Goal: Information Seeking & Learning: Learn about a topic

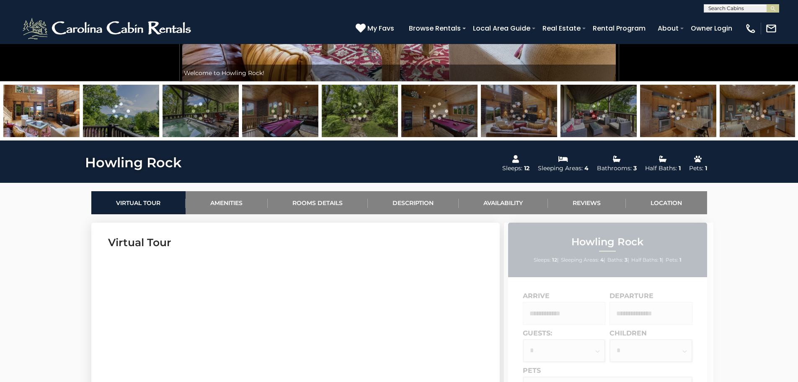
scroll to position [251, 0]
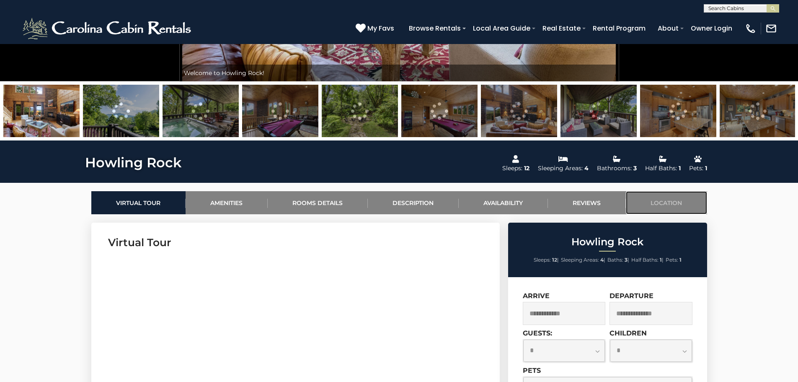
click at [659, 202] on link "Location" at bounding box center [666, 202] width 81 height 23
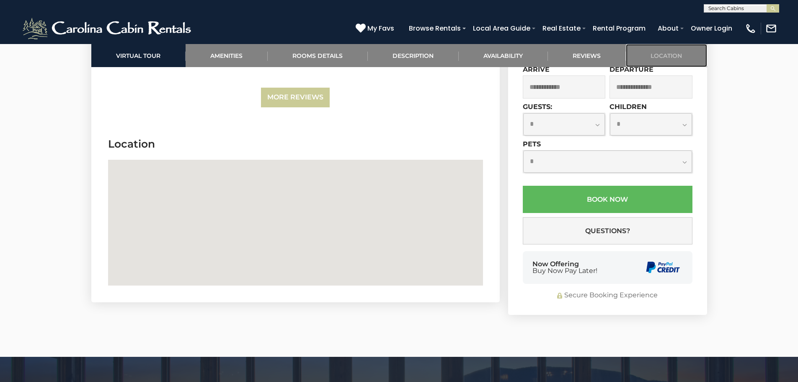
scroll to position [2553, 0]
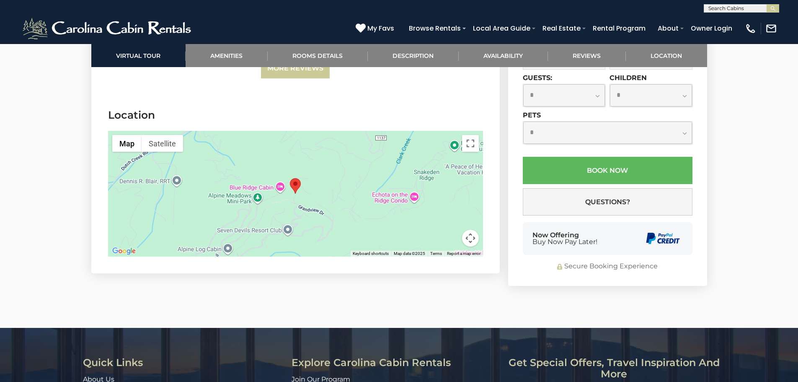
click at [474, 229] on button "Map camera controls" at bounding box center [470, 237] width 17 height 17
click at [451, 188] on button "Zoom in" at bounding box center [449, 196] width 17 height 17
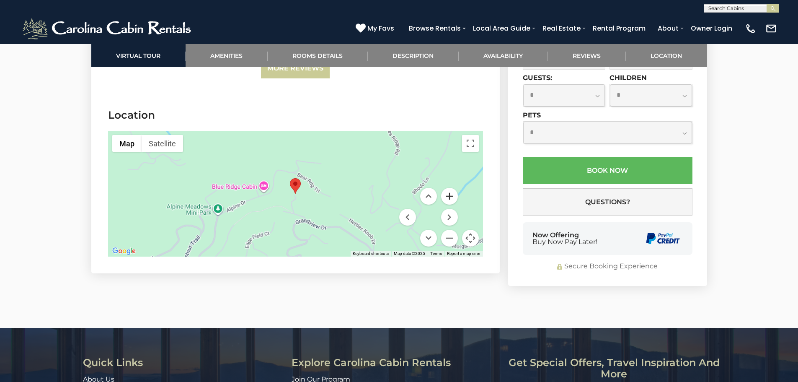
click at [451, 188] on button "Zoom in" at bounding box center [449, 196] width 17 height 17
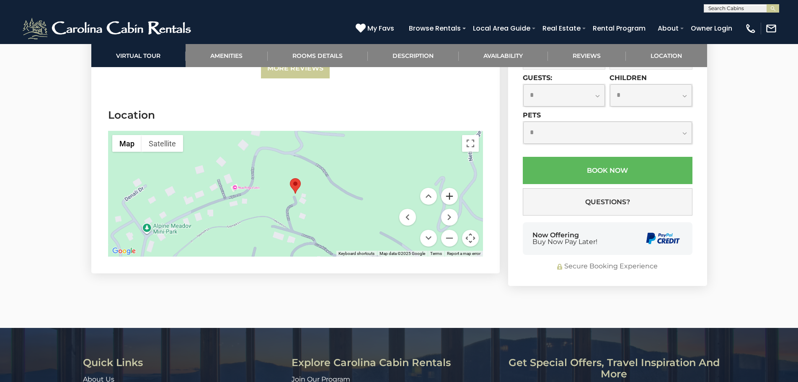
click at [451, 188] on button "Zoom in" at bounding box center [449, 196] width 17 height 17
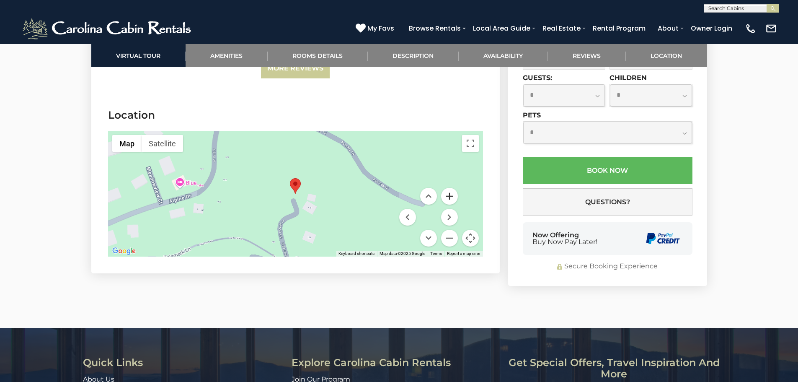
click at [451, 188] on button "Zoom in" at bounding box center [449, 196] width 17 height 17
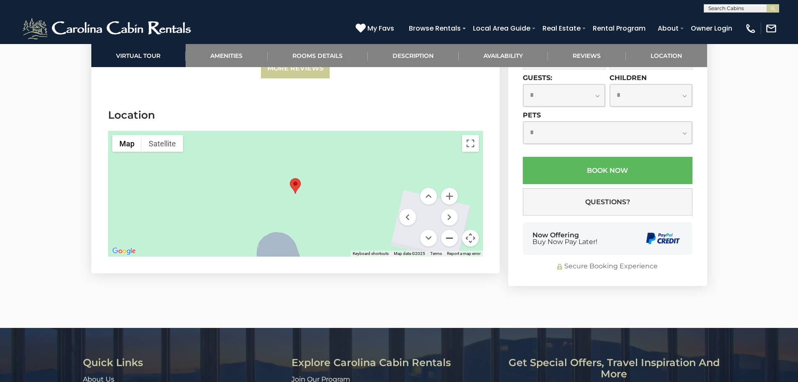
click at [450, 229] on button "Zoom out" at bounding box center [449, 237] width 17 height 17
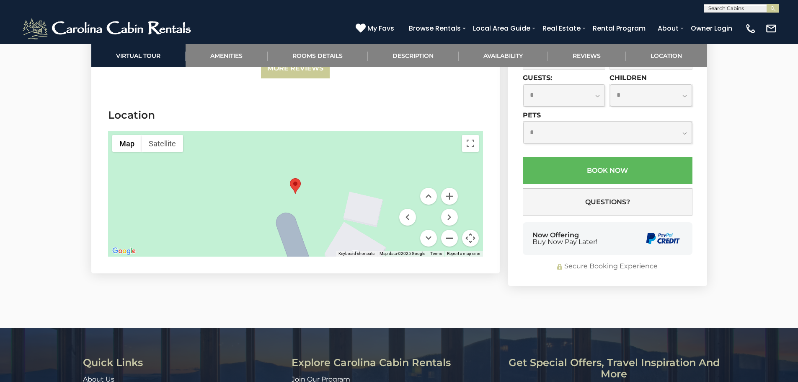
click at [450, 229] on button "Zoom out" at bounding box center [449, 237] width 17 height 17
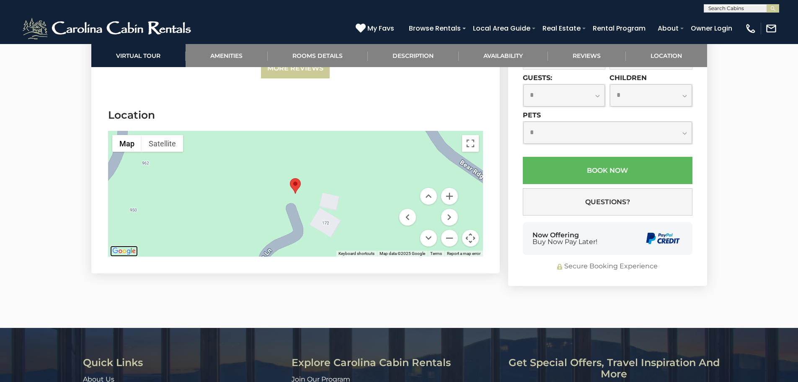
click at [126, 245] on img "Open this area in Google Maps (opens a new window)" at bounding box center [124, 250] width 28 height 11
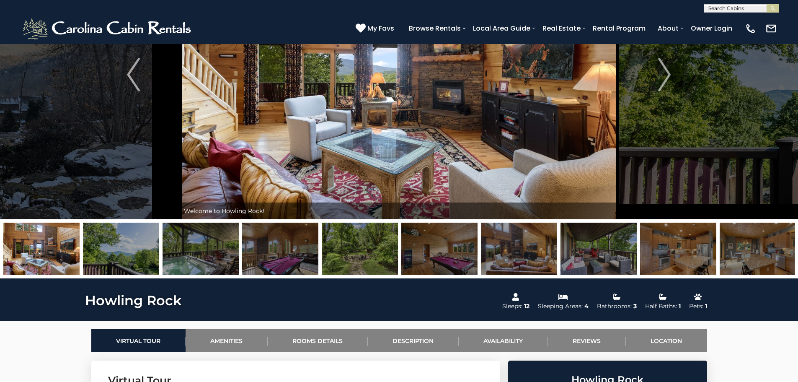
scroll to position [126, 0]
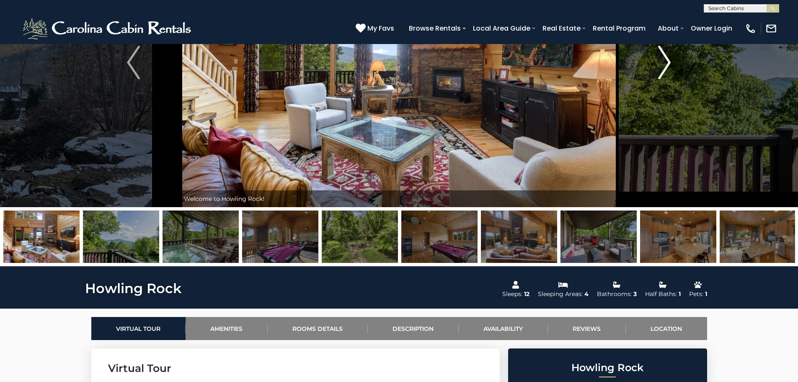
click at [666, 63] on img "Next" at bounding box center [664, 63] width 13 height 34
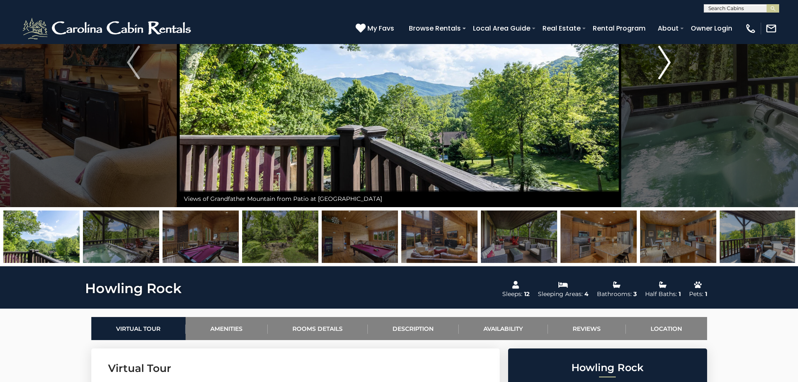
click at [666, 63] on img "Next" at bounding box center [664, 63] width 13 height 34
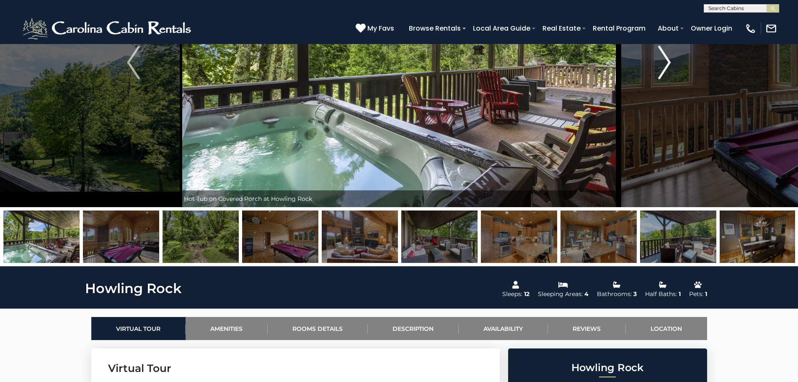
click at [666, 63] on img "Next" at bounding box center [664, 63] width 13 height 34
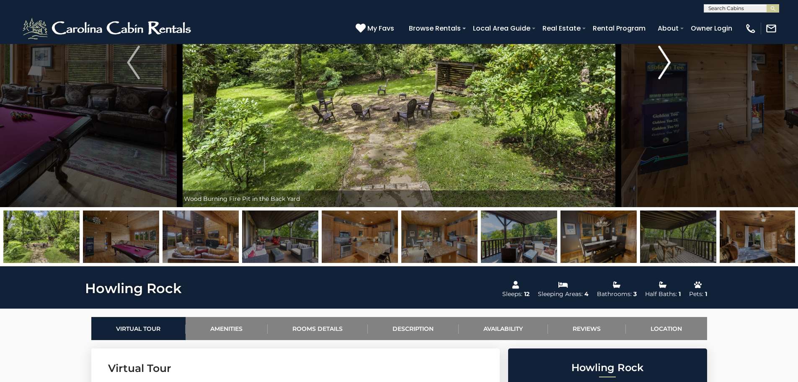
click at [666, 63] on img "Next" at bounding box center [664, 63] width 13 height 34
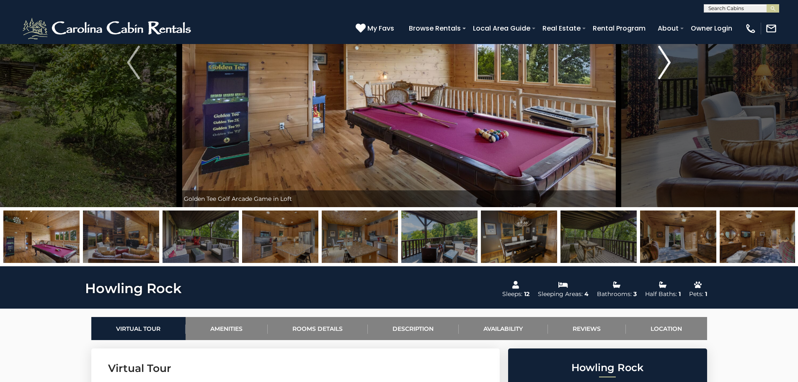
click at [666, 63] on img "Next" at bounding box center [664, 63] width 13 height 34
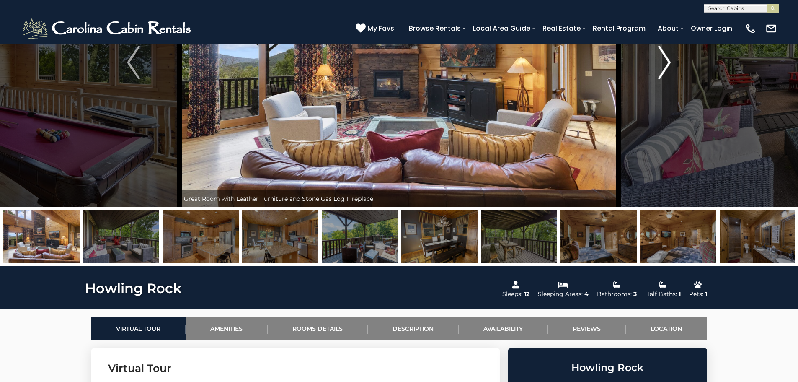
click at [666, 63] on img "Next" at bounding box center [664, 63] width 13 height 34
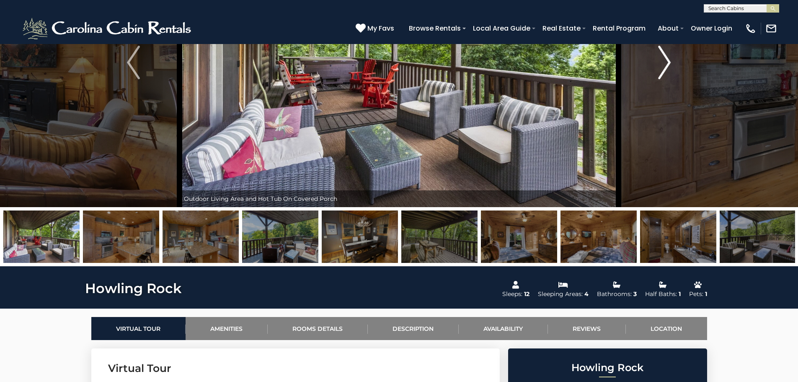
click at [666, 63] on img "Next" at bounding box center [664, 63] width 13 height 34
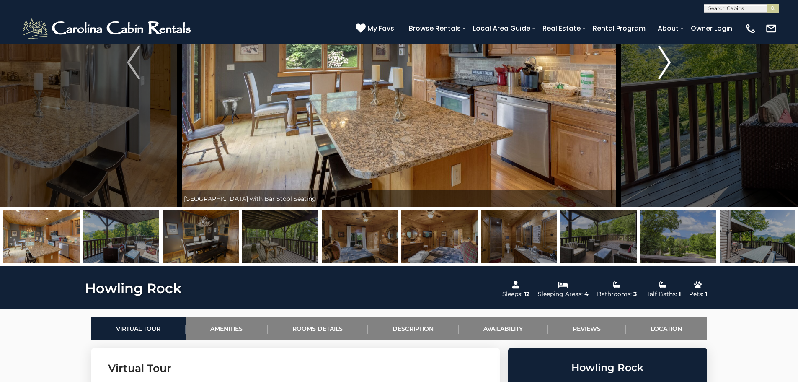
click at [666, 63] on img "Next" at bounding box center [664, 63] width 13 height 34
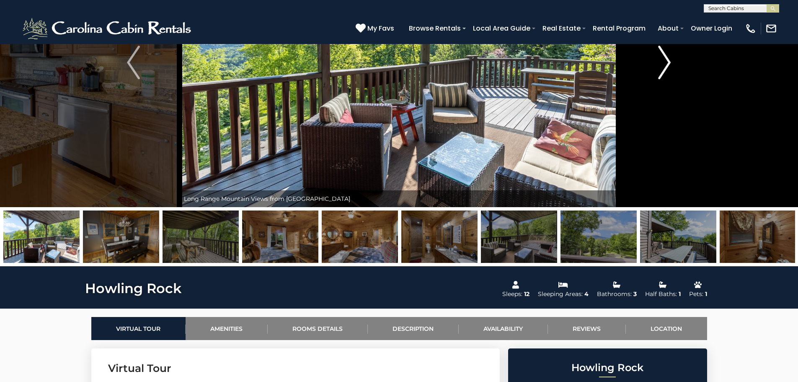
click at [666, 63] on img "Next" at bounding box center [664, 63] width 13 height 34
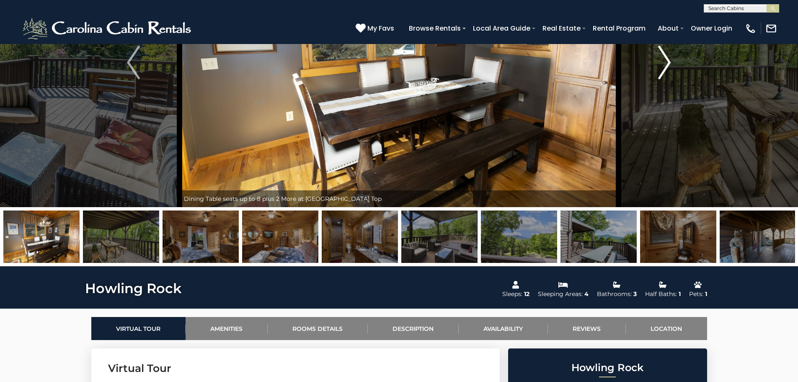
click at [666, 63] on img "Next" at bounding box center [664, 63] width 13 height 34
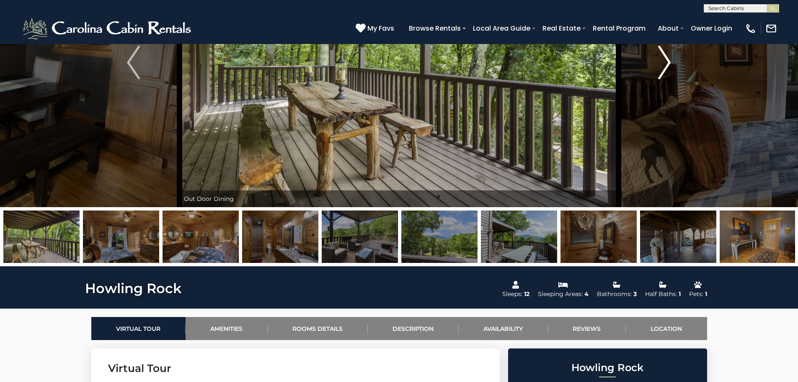
click at [666, 63] on img "Next" at bounding box center [664, 63] width 13 height 34
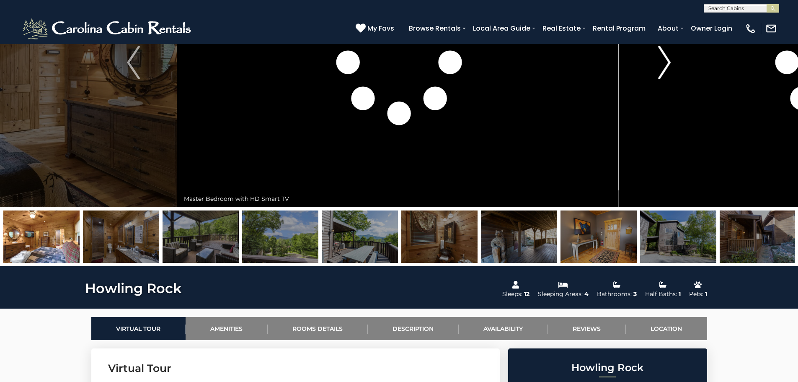
click at [666, 63] on img "Next" at bounding box center [664, 63] width 13 height 34
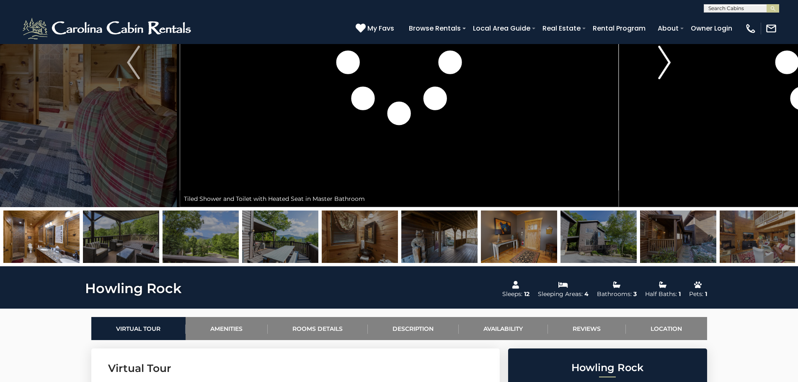
click at [666, 63] on img "Next" at bounding box center [664, 63] width 13 height 34
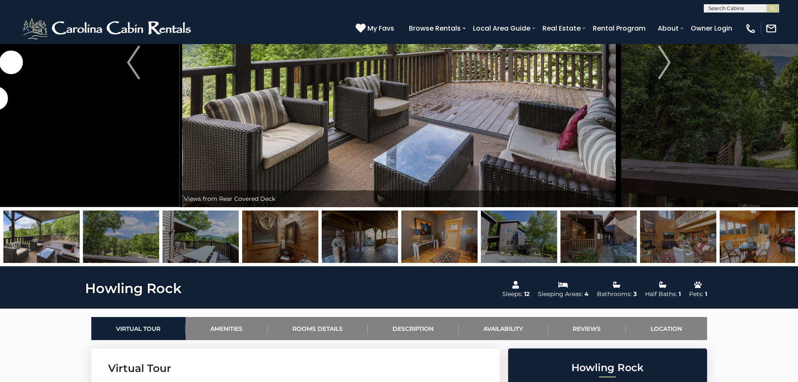
click at [529, 240] on img at bounding box center [519, 236] width 76 height 52
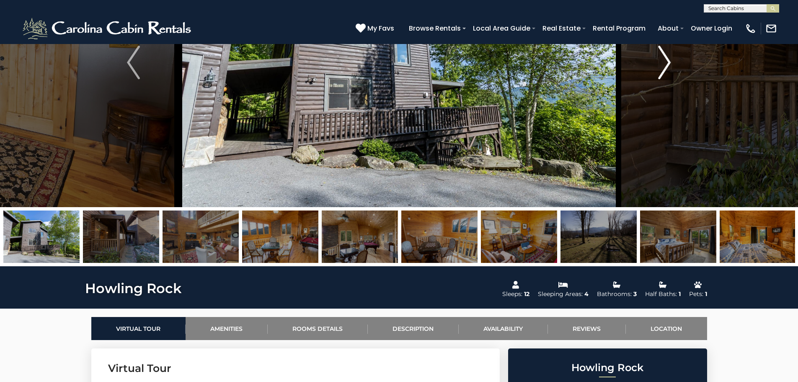
click at [670, 67] on img "Next" at bounding box center [664, 63] width 13 height 34
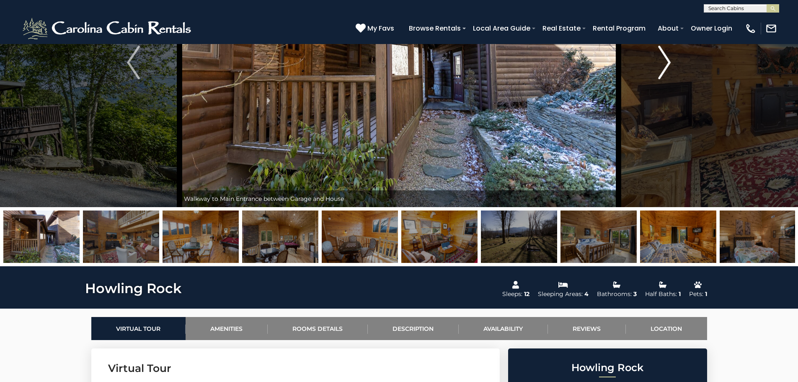
click at [670, 67] on img "Next" at bounding box center [664, 63] width 13 height 34
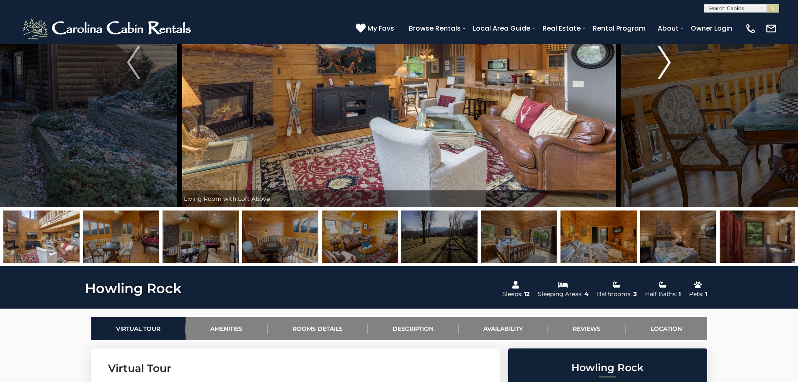
click at [670, 67] on img "Next" at bounding box center [664, 63] width 13 height 34
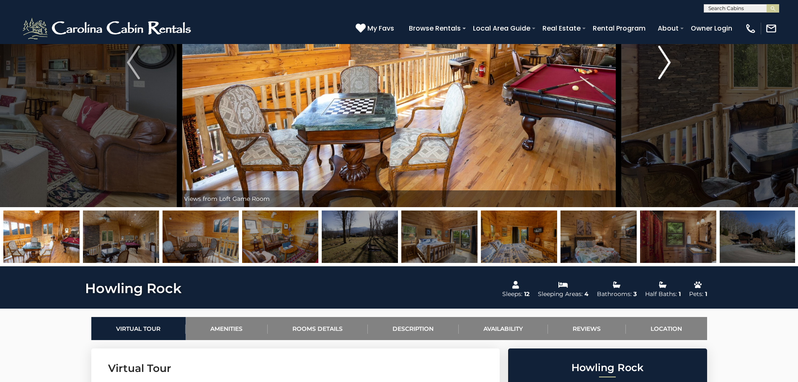
click at [670, 67] on img "Next" at bounding box center [664, 63] width 13 height 34
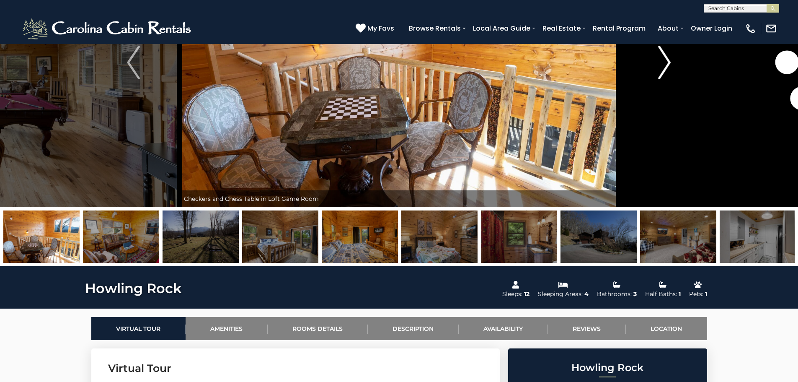
click at [670, 67] on img "Next" at bounding box center [664, 63] width 13 height 34
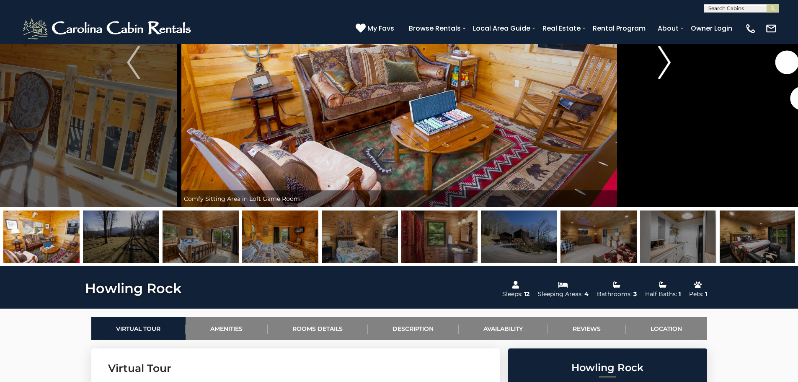
click at [670, 67] on img "Next" at bounding box center [664, 63] width 13 height 34
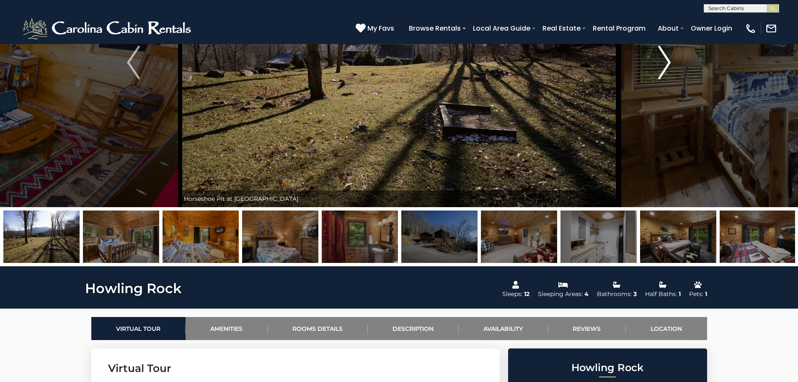
click at [666, 63] on img "Next" at bounding box center [664, 63] width 13 height 34
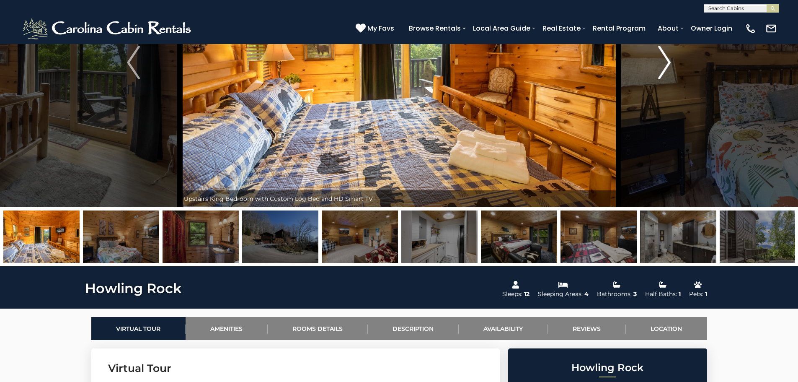
click at [666, 63] on img "Next" at bounding box center [664, 63] width 13 height 34
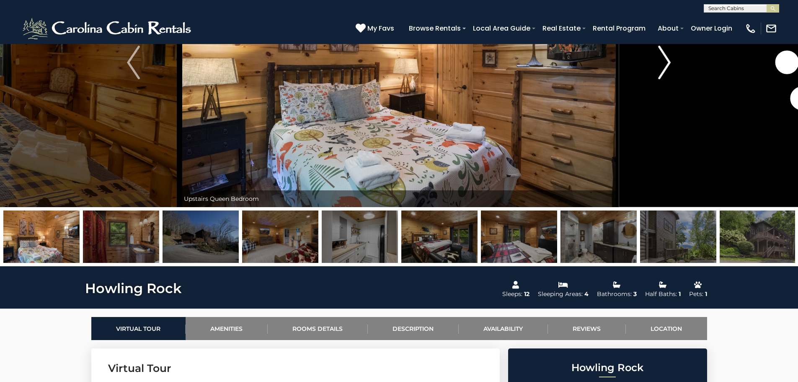
click at [666, 63] on img "Next" at bounding box center [664, 63] width 13 height 34
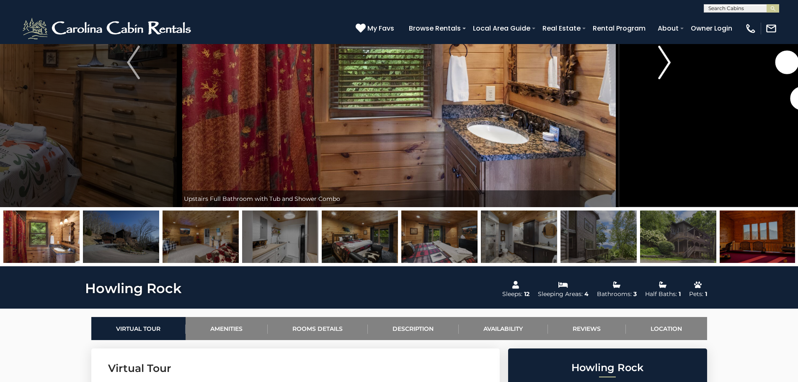
click at [666, 63] on img "Next" at bounding box center [664, 63] width 13 height 34
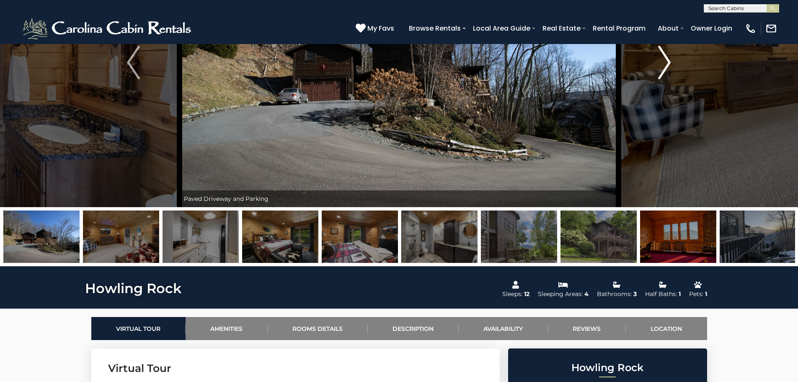
click at [666, 63] on img "Next" at bounding box center [664, 63] width 13 height 34
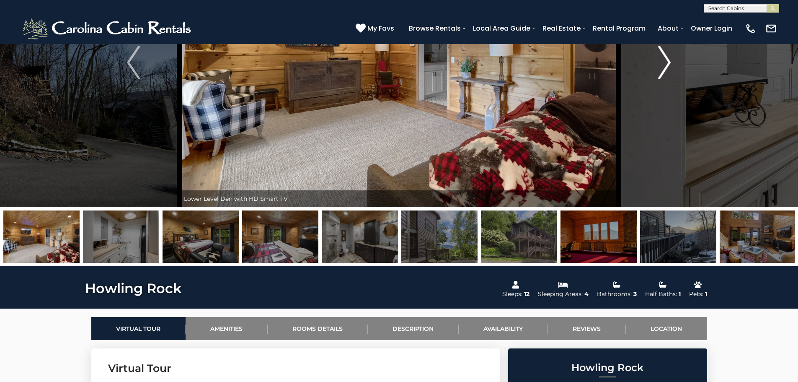
click at [666, 63] on img "Next" at bounding box center [664, 63] width 13 height 34
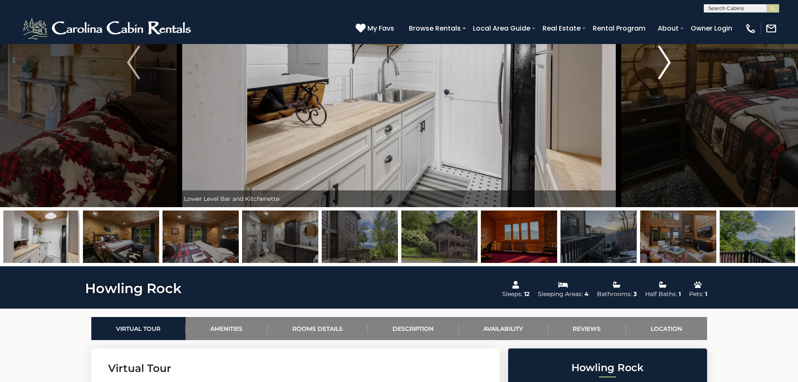
click at [666, 63] on img "Next" at bounding box center [664, 63] width 13 height 34
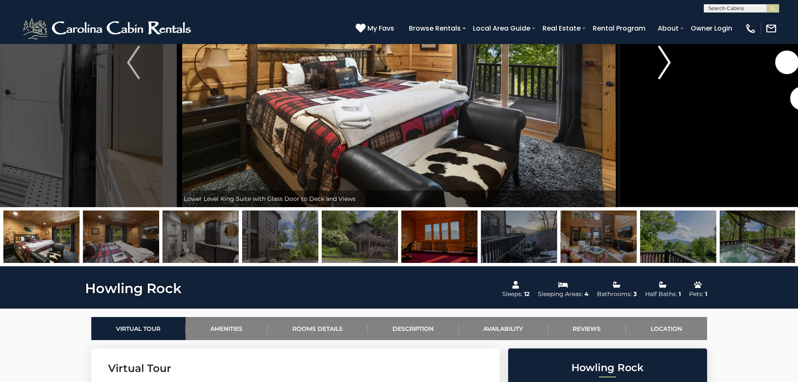
click at [666, 63] on img "Next" at bounding box center [664, 63] width 13 height 34
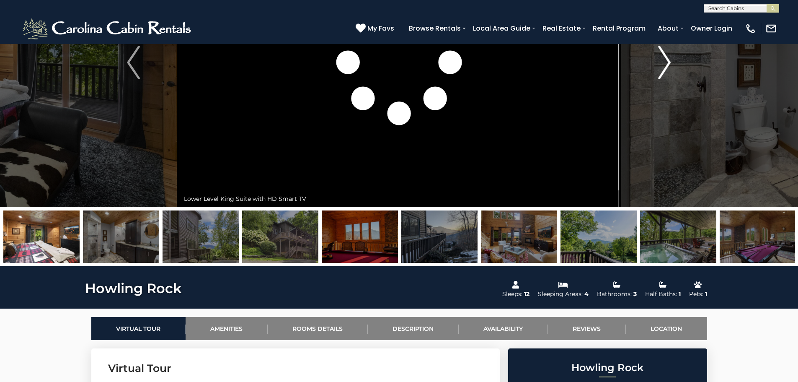
click at [666, 63] on img "Next" at bounding box center [664, 63] width 13 height 34
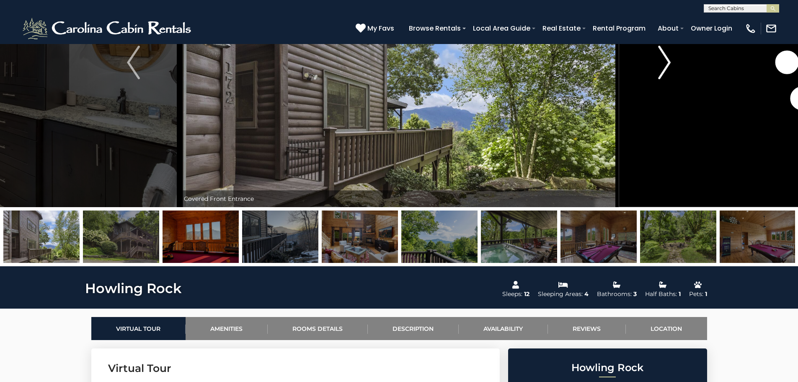
click at [666, 63] on img "Next" at bounding box center [664, 63] width 13 height 34
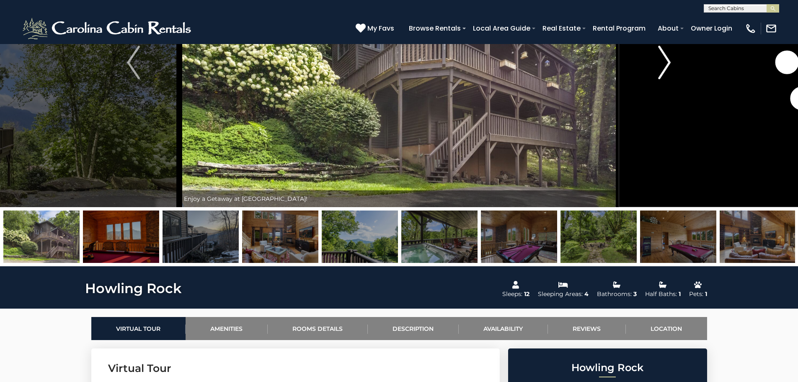
click at [666, 63] on img "Next" at bounding box center [664, 63] width 13 height 34
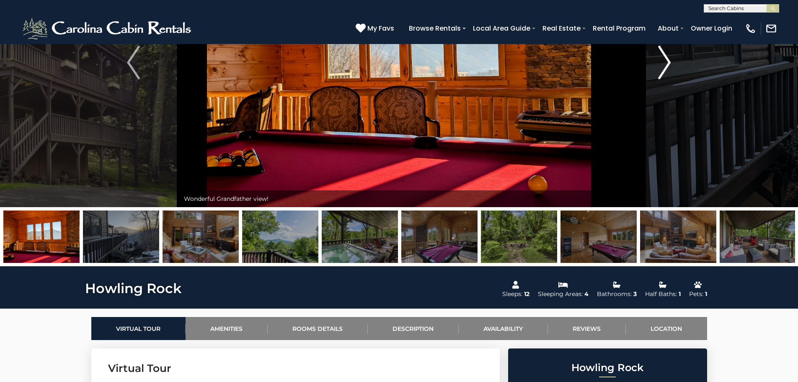
click at [666, 63] on img "Next" at bounding box center [664, 63] width 13 height 34
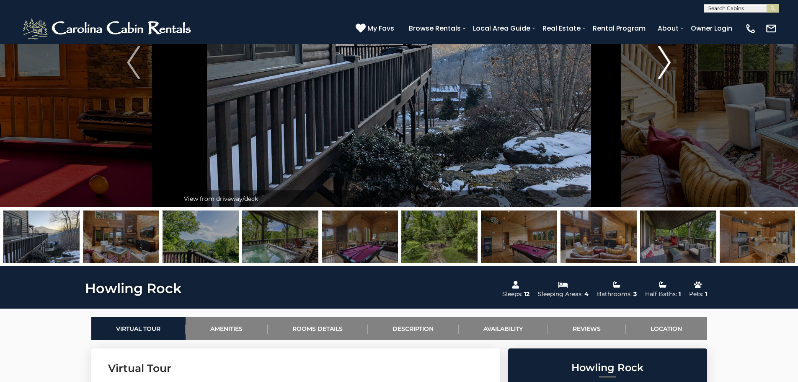
click at [666, 63] on img "Next" at bounding box center [664, 63] width 13 height 34
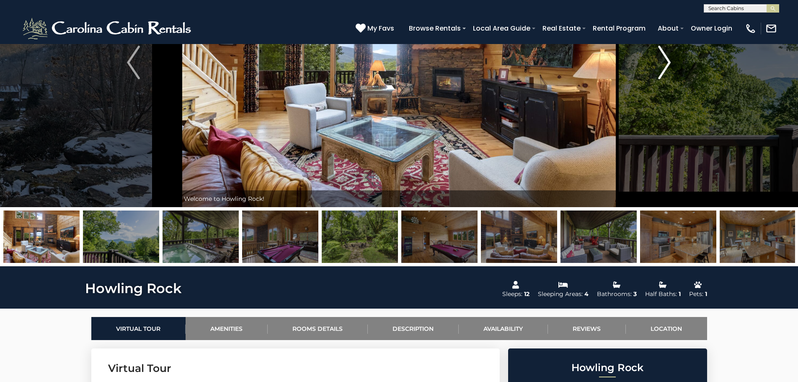
click at [666, 63] on img "Next" at bounding box center [664, 63] width 13 height 34
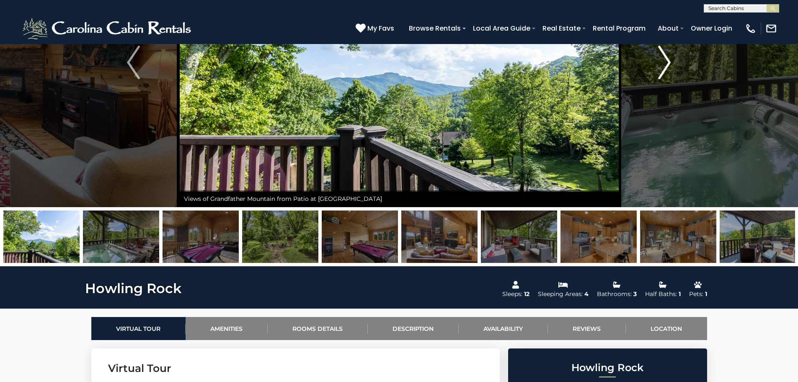
click at [666, 63] on img "Next" at bounding box center [664, 63] width 13 height 34
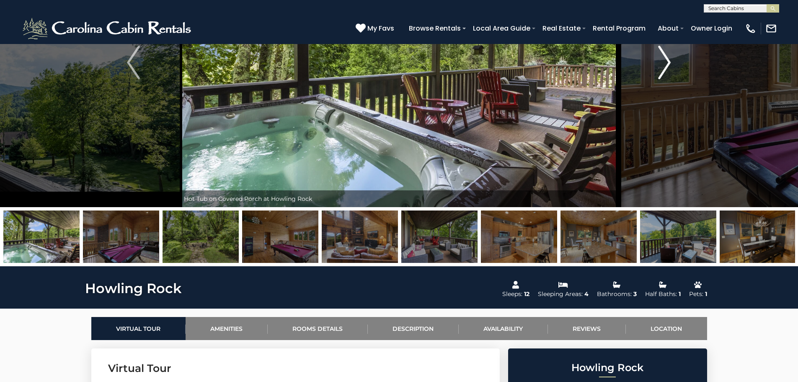
click at [666, 63] on img "Next" at bounding box center [664, 63] width 13 height 34
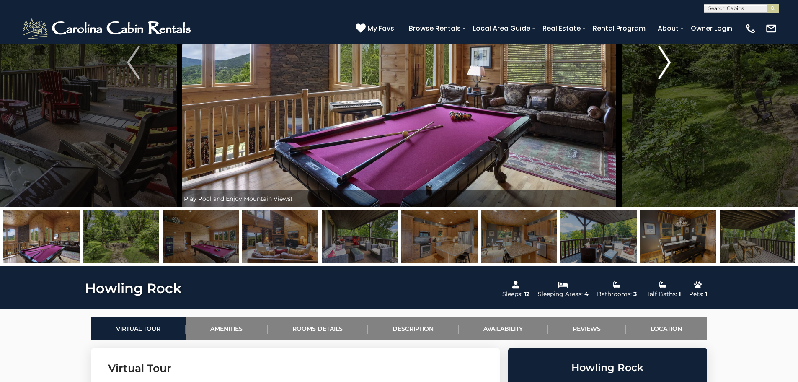
click at [666, 63] on img "Next" at bounding box center [664, 63] width 13 height 34
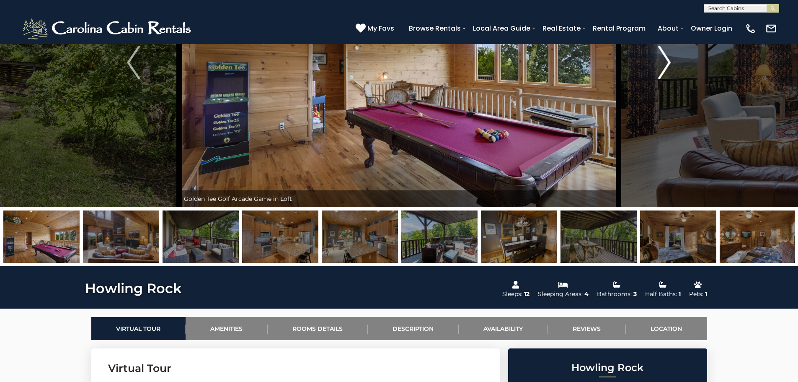
click at [666, 63] on img "Next" at bounding box center [664, 63] width 13 height 34
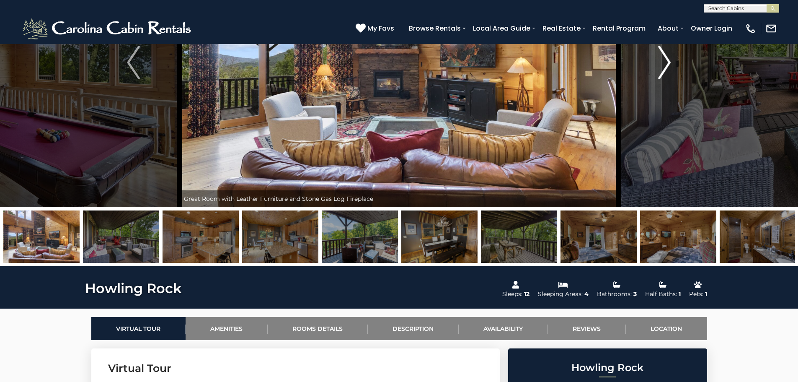
click at [666, 63] on img "Next" at bounding box center [664, 63] width 13 height 34
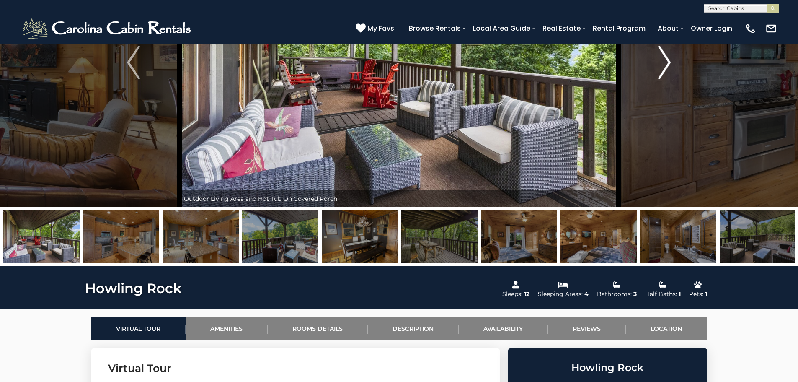
click at [666, 63] on img "Next" at bounding box center [664, 63] width 13 height 34
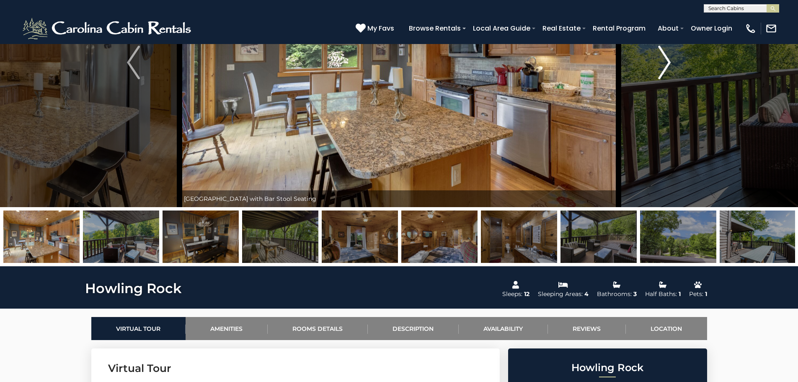
click at [666, 63] on img "Next" at bounding box center [664, 63] width 13 height 34
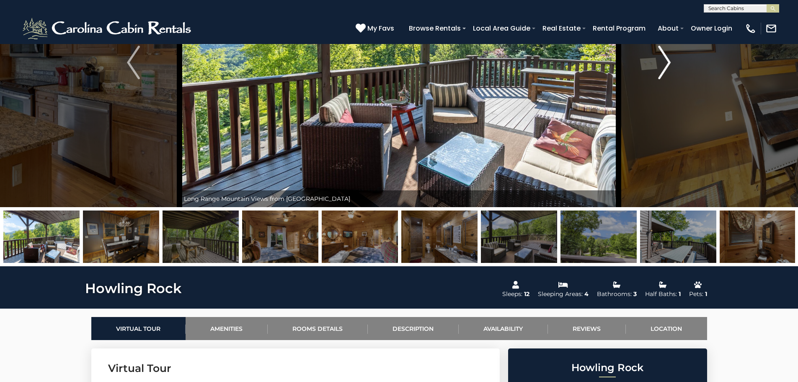
click at [666, 63] on img "Next" at bounding box center [664, 63] width 13 height 34
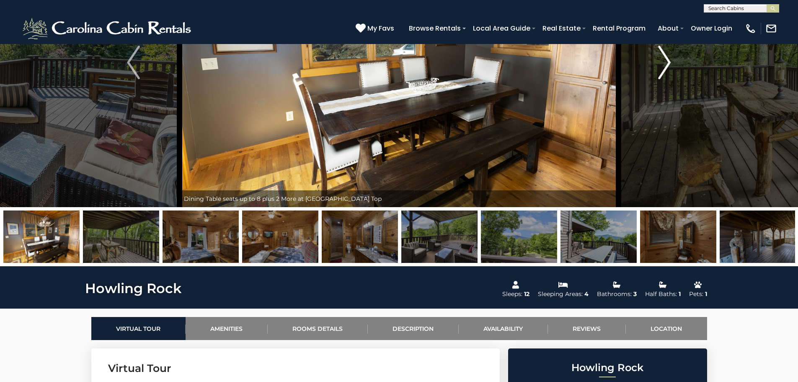
click at [666, 63] on img "Next" at bounding box center [664, 63] width 13 height 34
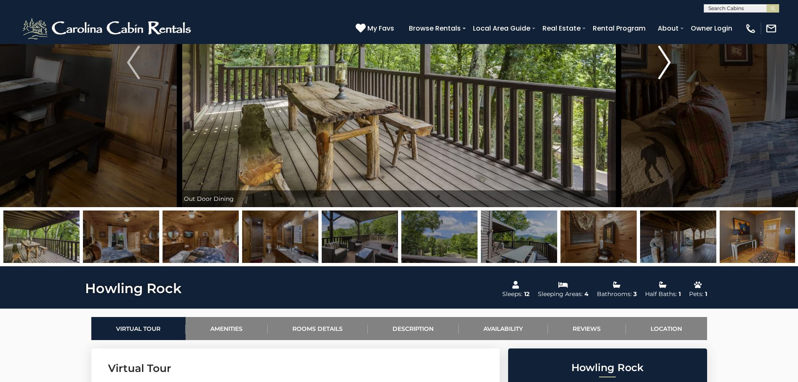
click at [666, 63] on img "Next" at bounding box center [664, 63] width 13 height 34
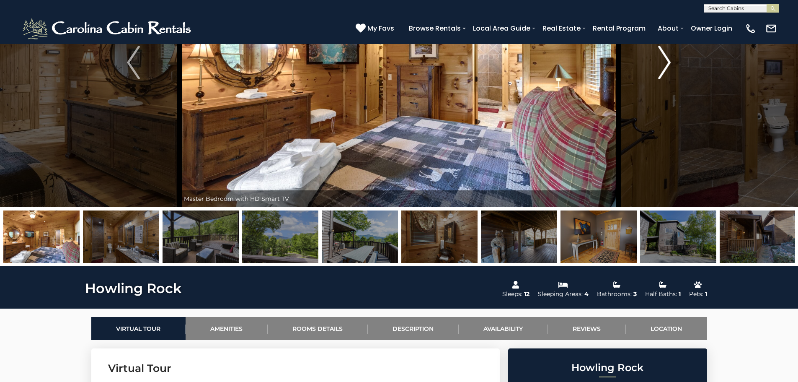
click at [666, 63] on img "Next" at bounding box center [664, 63] width 13 height 34
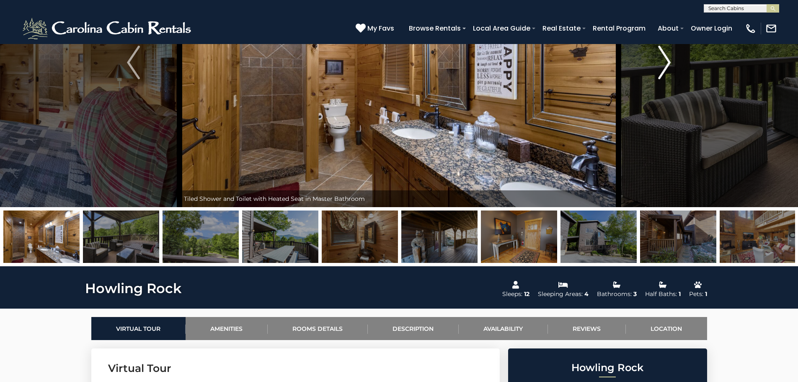
click at [666, 63] on img "Next" at bounding box center [664, 63] width 13 height 34
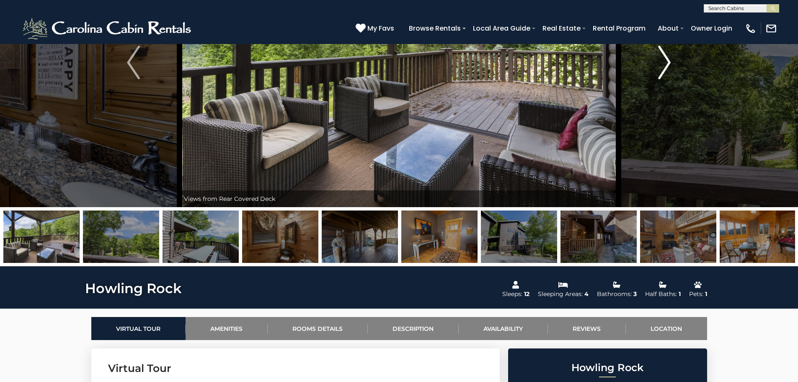
click at [666, 63] on img "Next" at bounding box center [664, 63] width 13 height 34
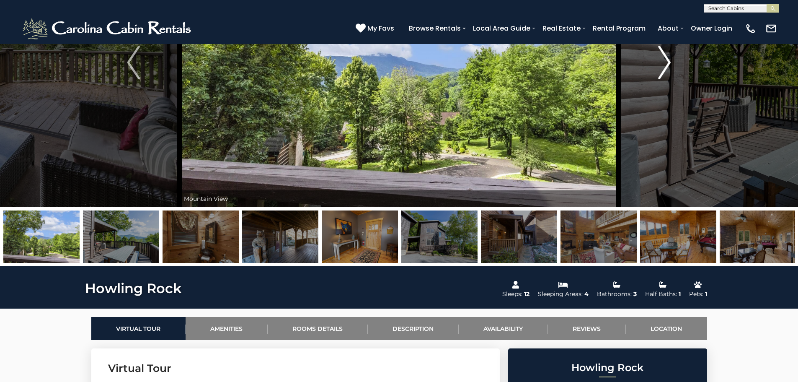
click at [666, 63] on img "Next" at bounding box center [664, 63] width 13 height 34
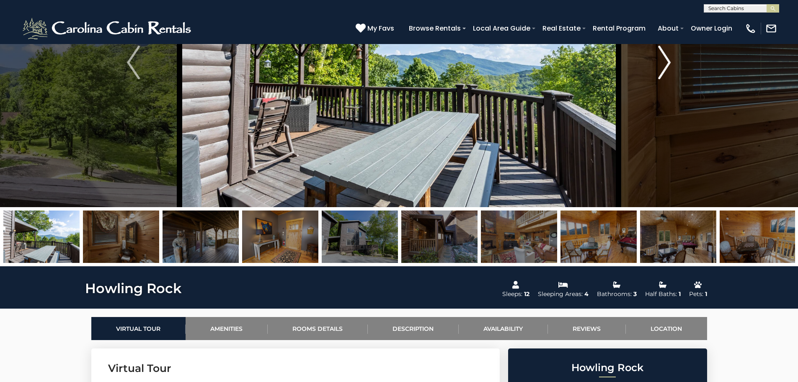
click at [666, 63] on img "Next" at bounding box center [664, 63] width 13 height 34
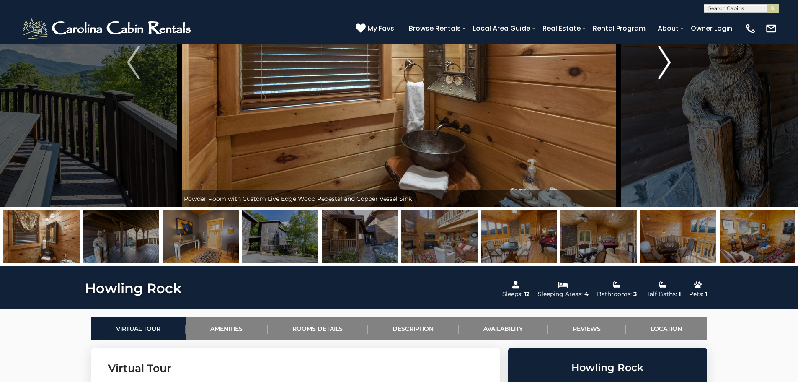
click at [666, 63] on img "Next" at bounding box center [664, 63] width 13 height 34
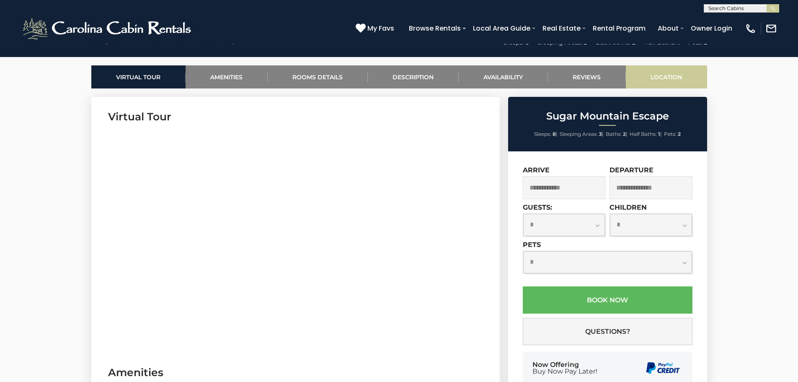
click at [661, 75] on link "Location" at bounding box center [666, 76] width 81 height 23
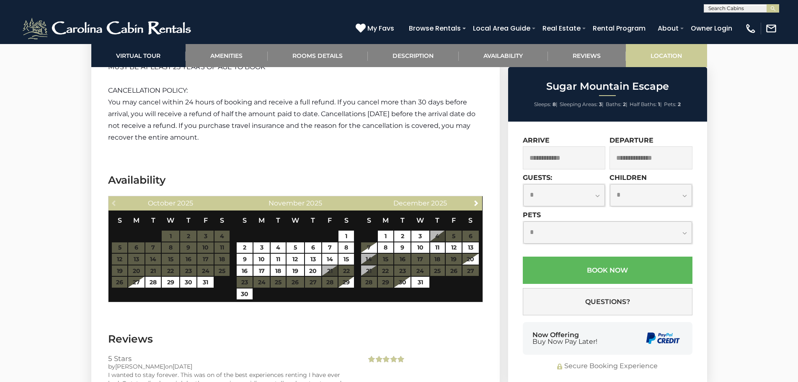
scroll to position [2861, 0]
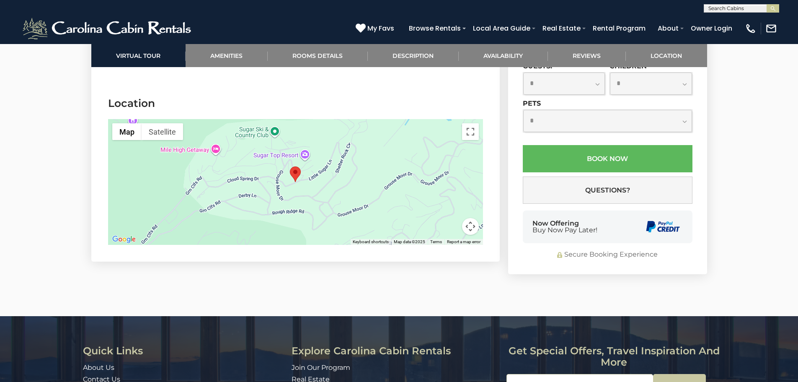
click at [469, 218] on button "Map camera controls" at bounding box center [470, 226] width 17 height 17
click at [451, 176] on button "Zoom in" at bounding box center [449, 184] width 17 height 17
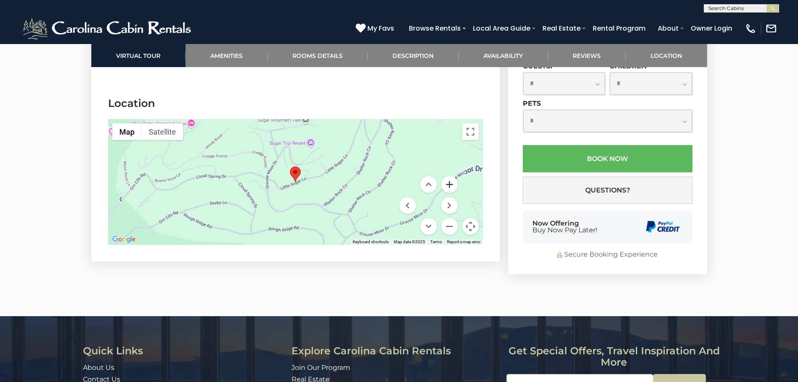
click at [451, 176] on button "Zoom in" at bounding box center [449, 184] width 17 height 17
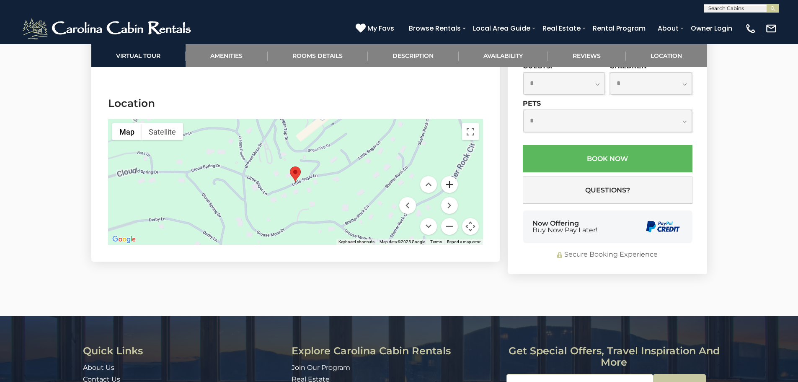
click at [451, 176] on button "Zoom in" at bounding box center [449, 184] width 17 height 17
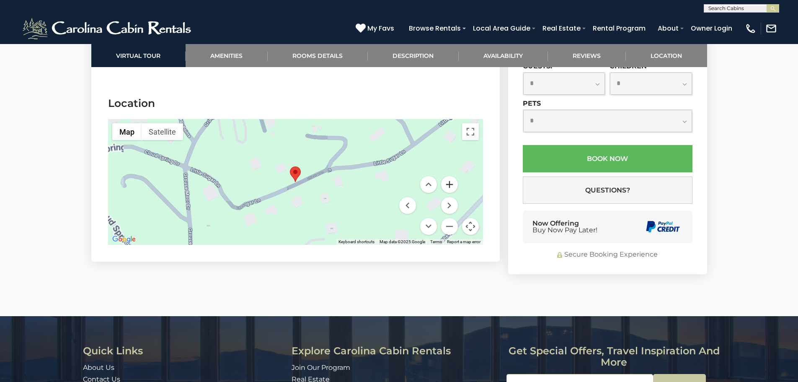
click at [451, 176] on button "Zoom in" at bounding box center [449, 184] width 17 height 17
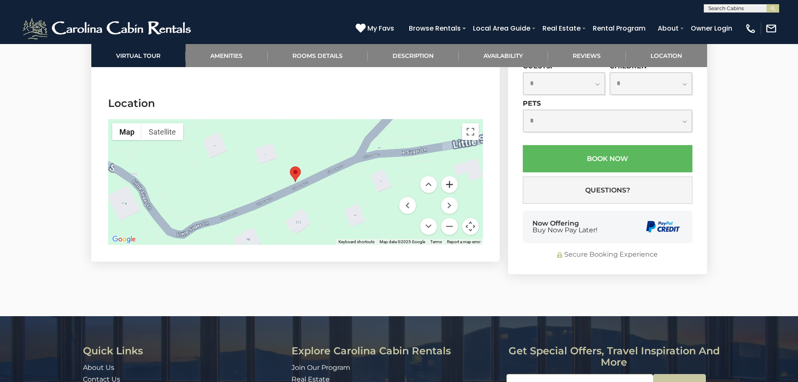
click at [451, 176] on button "Zoom in" at bounding box center [449, 184] width 17 height 17
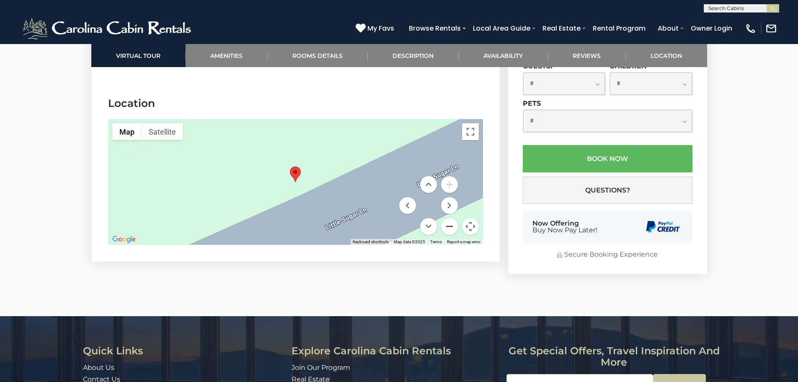
click at [445, 218] on button "Zoom out" at bounding box center [449, 226] width 17 height 17
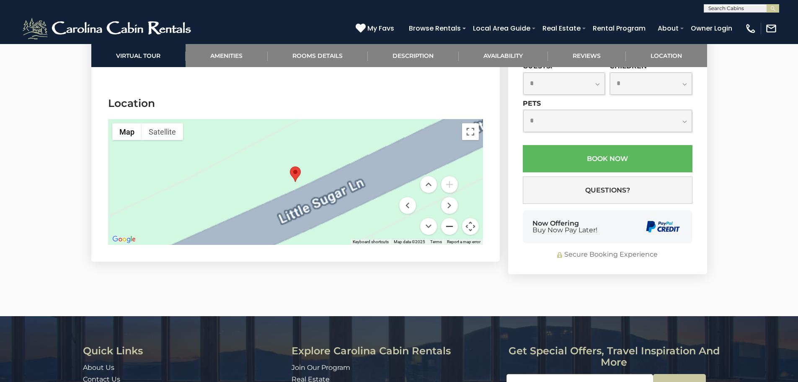
click at [445, 218] on button "Zoom out" at bounding box center [449, 226] width 17 height 17
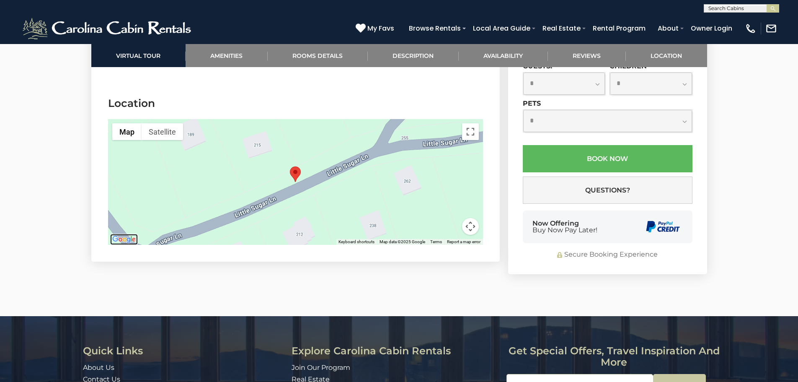
click at [124, 234] on img "Open this area in Google Maps (opens a new window)" at bounding box center [124, 239] width 28 height 11
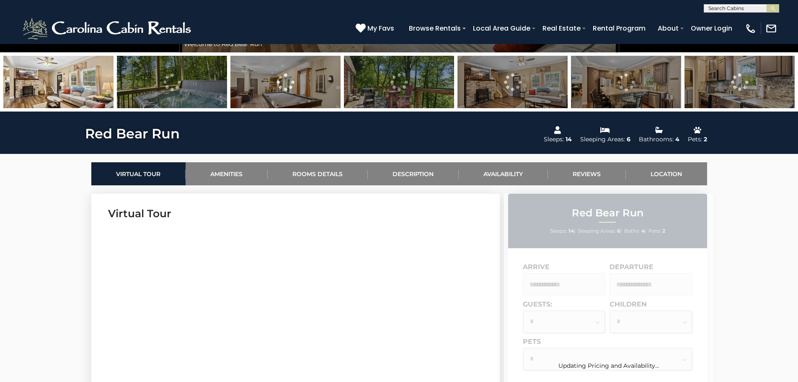
scroll to position [251, 0]
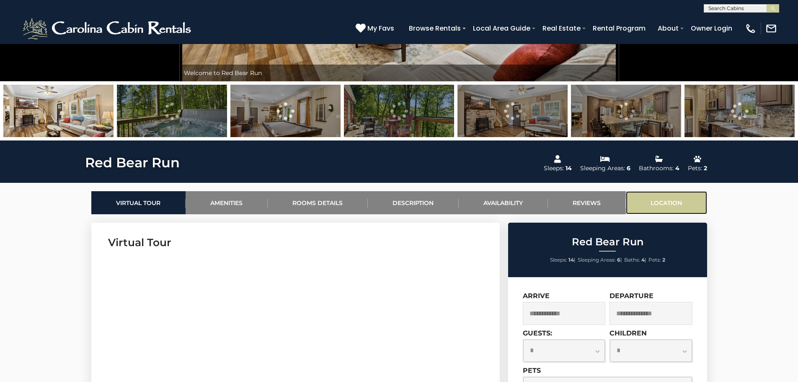
click at [654, 206] on link "Location" at bounding box center [666, 202] width 81 height 23
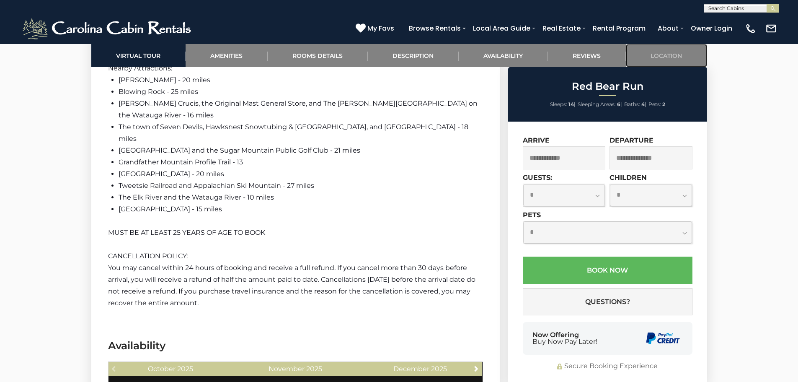
scroll to position [2715, 0]
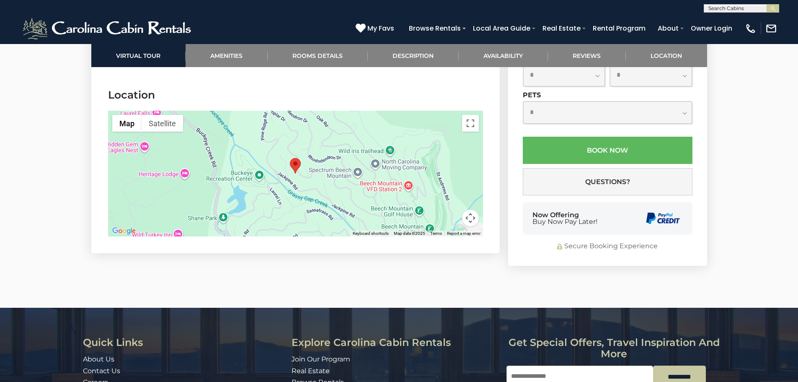
click at [473, 209] on button "Map camera controls" at bounding box center [470, 217] width 17 height 17
click at [454, 168] on button "Zoom in" at bounding box center [449, 176] width 17 height 17
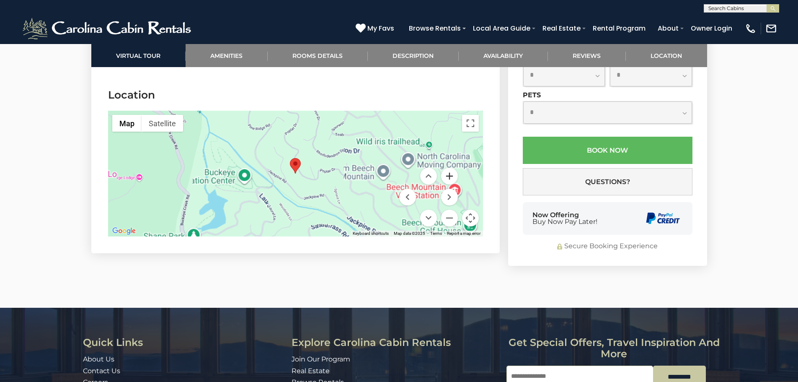
click at [454, 168] on button "Zoom in" at bounding box center [449, 176] width 17 height 17
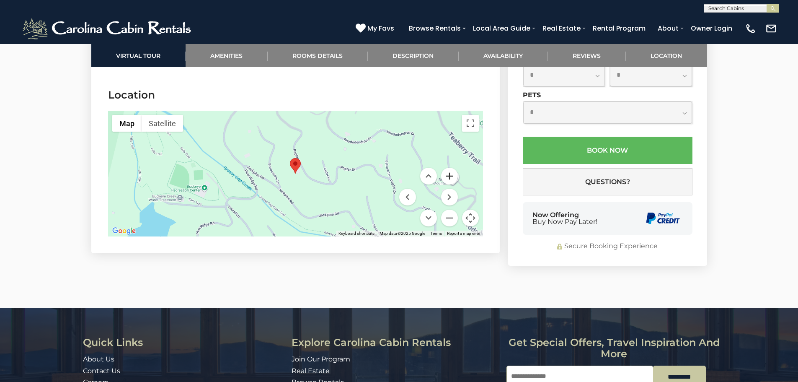
click at [454, 168] on button "Zoom in" at bounding box center [449, 176] width 17 height 17
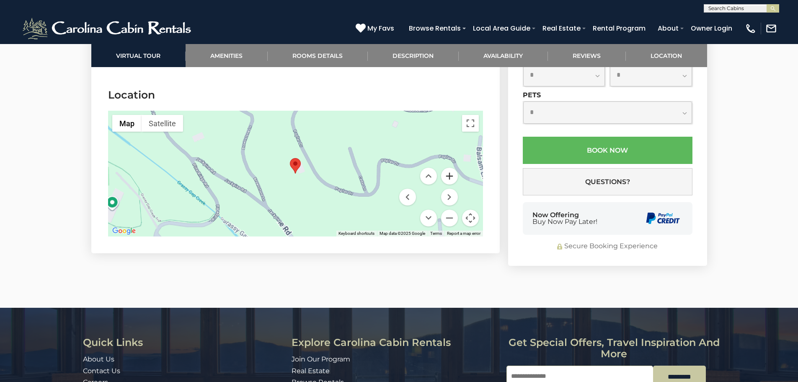
click at [454, 168] on button "Zoom in" at bounding box center [449, 176] width 17 height 17
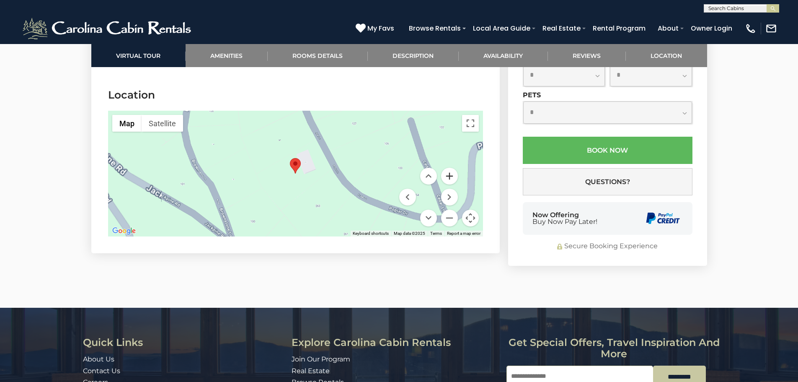
click at [454, 168] on button "Zoom in" at bounding box center [449, 176] width 17 height 17
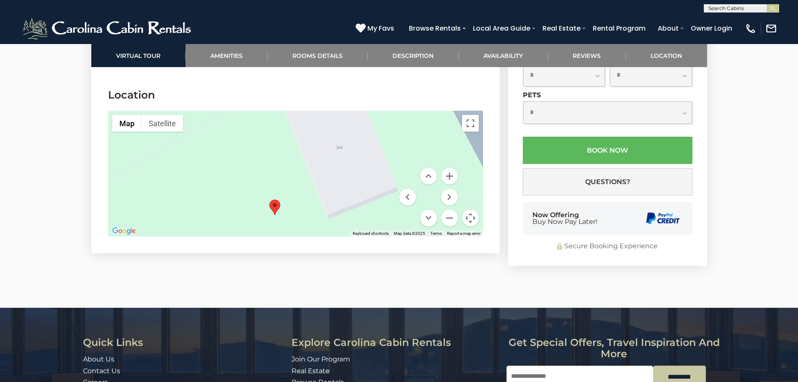
drag, startPoint x: 374, startPoint y: 140, endPoint x: 352, endPoint y: 183, distance: 48.5
click at [352, 183] on div at bounding box center [295, 174] width 375 height 126
click at [123, 225] on img "Open this area in Google Maps (opens a new window)" at bounding box center [124, 230] width 28 height 11
